Goal: Information Seeking & Learning: Learn about a topic

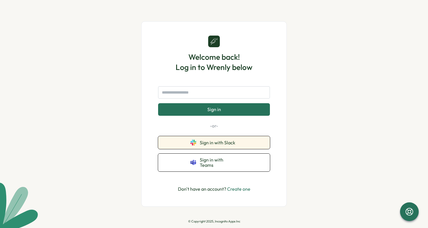
click at [225, 145] on span "Sign in with Slack" at bounding box center [219, 142] width 38 height 5
click at [217, 145] on span "Sign in with Slack" at bounding box center [219, 142] width 38 height 5
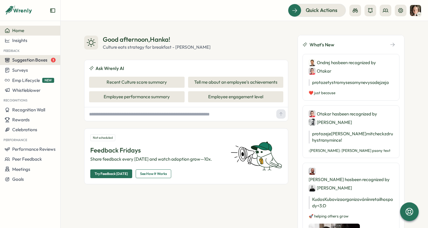
click at [29, 61] on span "Suggestion Boxes" at bounding box center [29, 60] width 35 height 6
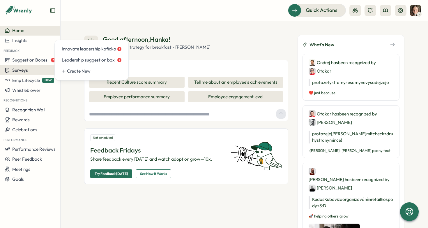
click at [27, 72] on span "Surveys" at bounding box center [20, 70] width 16 height 6
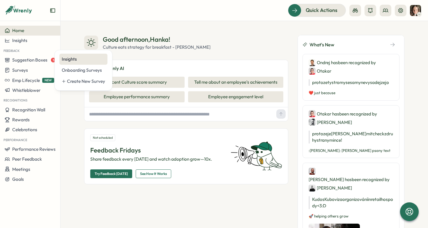
click at [65, 61] on div "Insights" at bounding box center [83, 59] width 43 height 6
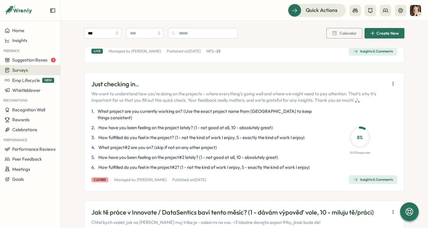
scroll to position [1482, 0]
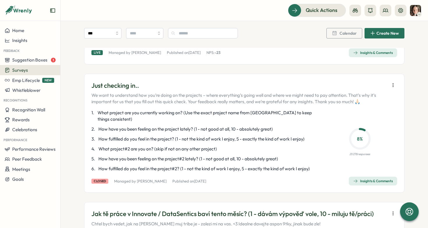
click at [377, 177] on span "Insights & Comments" at bounding box center [373, 181] width 40 height 8
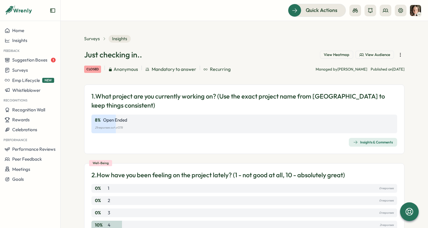
click at [413, 14] on img at bounding box center [415, 10] width 11 height 11
